Goal: Check status: Check status

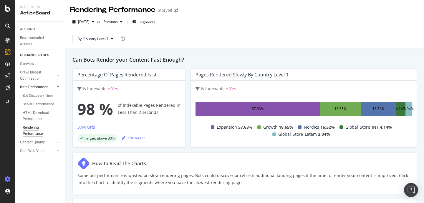
drag, startPoint x: 10, startPoint y: 186, endPoint x: 10, endPoint y: 180, distance: 6.2
click at [10, 185] on div at bounding box center [8, 180] width 14 height 12
click at [10, 178] on icon at bounding box center [8, 179] width 6 height 6
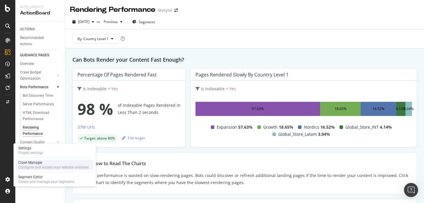
click at [33, 165] on div "Configure and access your website analyses" at bounding box center [53, 167] width 70 height 5
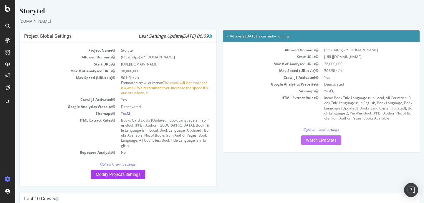
click at [323, 139] on link "Watch Live Stats" at bounding box center [322, 139] width 40 height 9
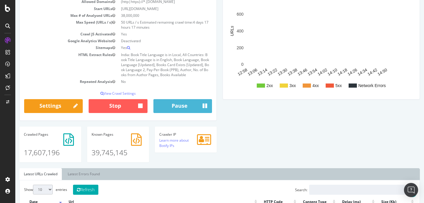
scroll to position [77, 0]
